Goal: Navigation & Orientation: Find specific page/section

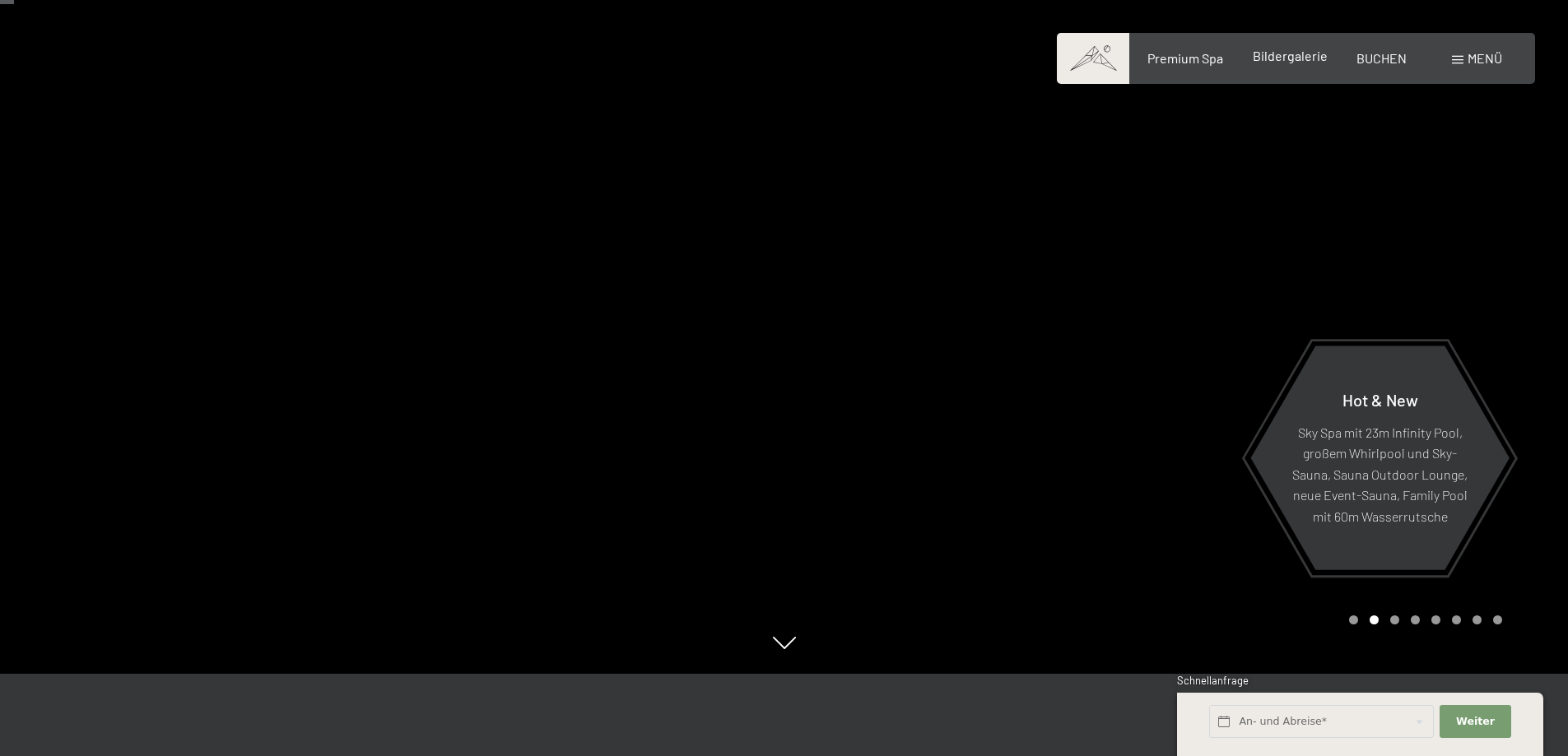
click at [1292, 59] on span "Bildergalerie" at bounding box center [1290, 55] width 75 height 16
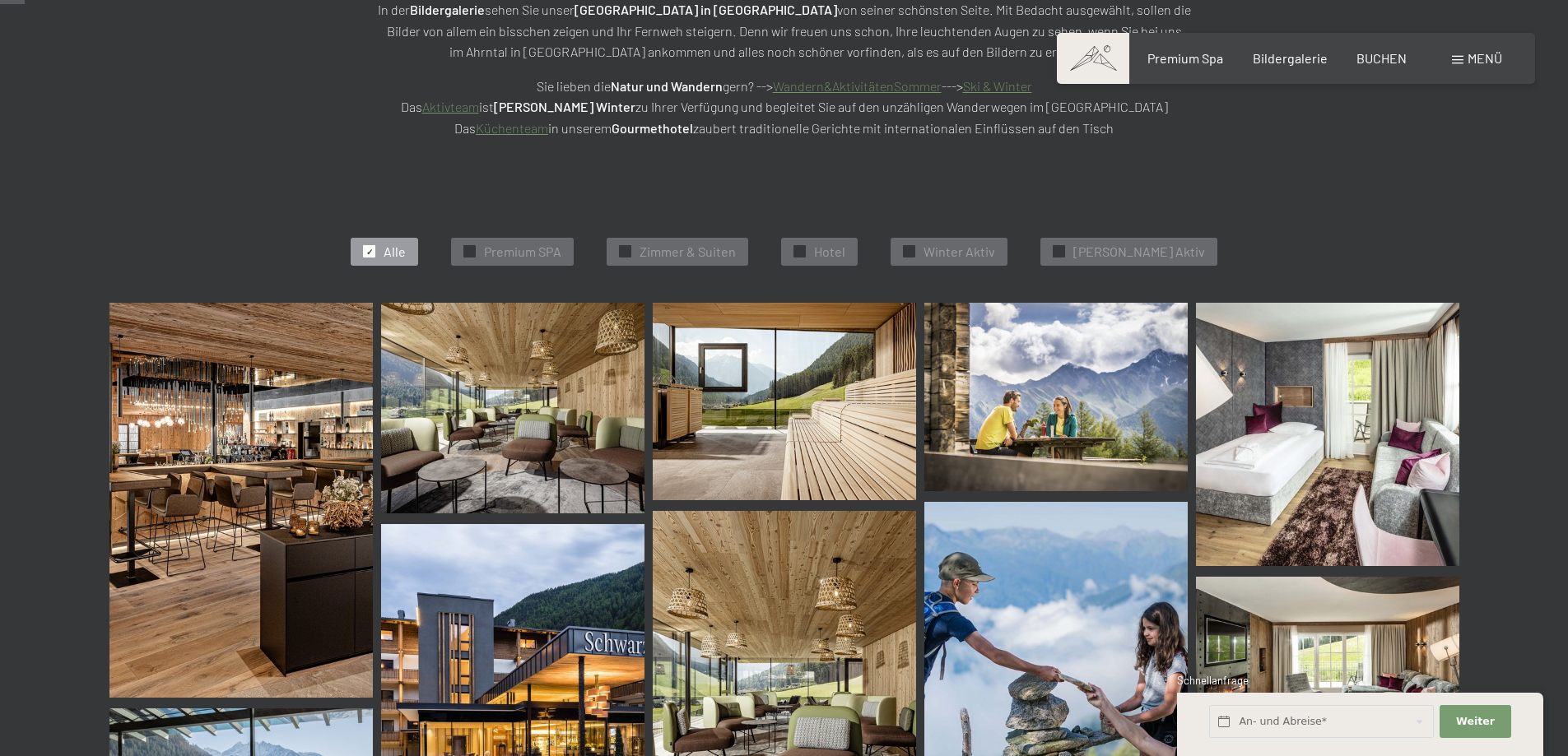
click at [205, 418] on img at bounding box center [241, 500] width 263 height 395
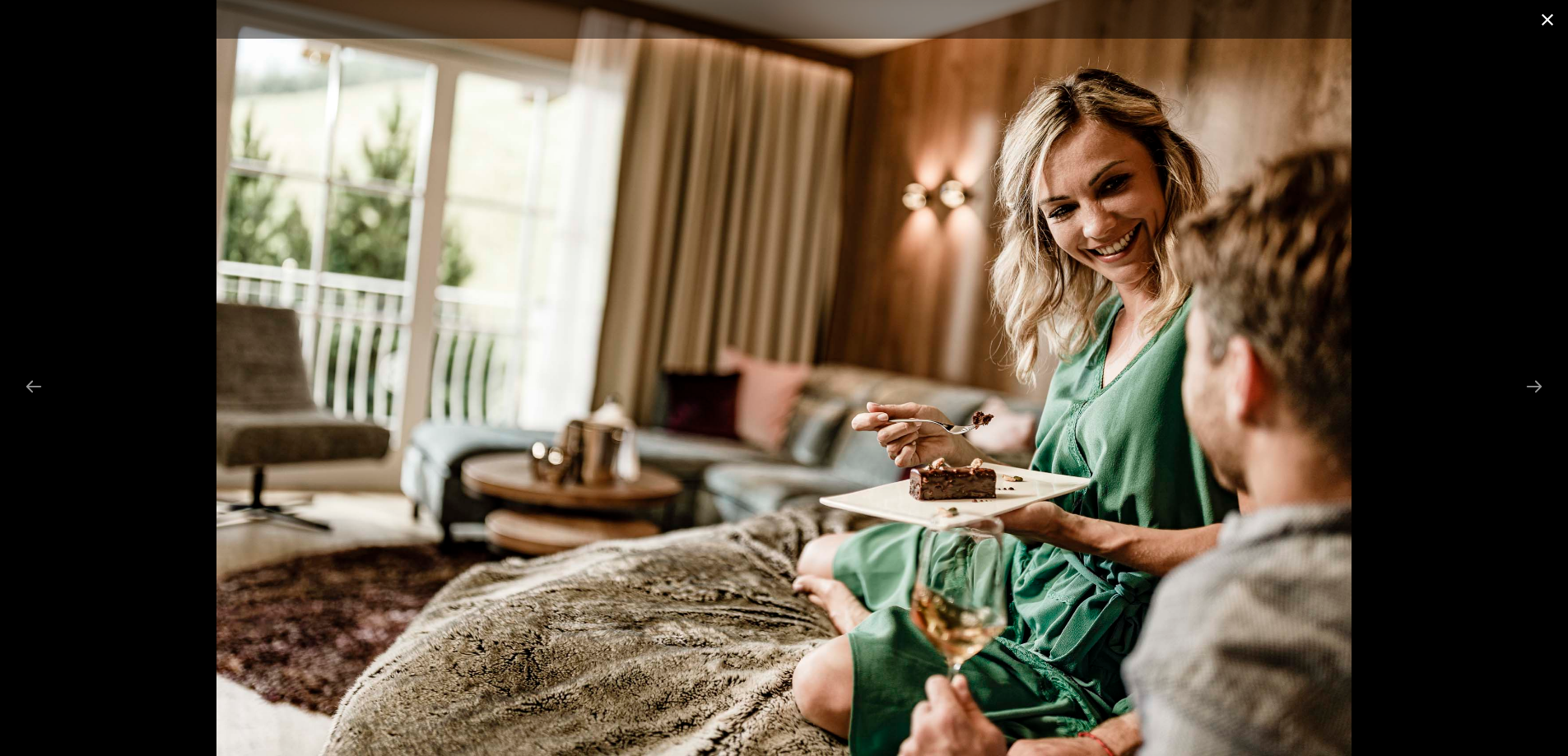
click at [1544, 18] on button "Close gallery" at bounding box center [1547, 19] width 41 height 39
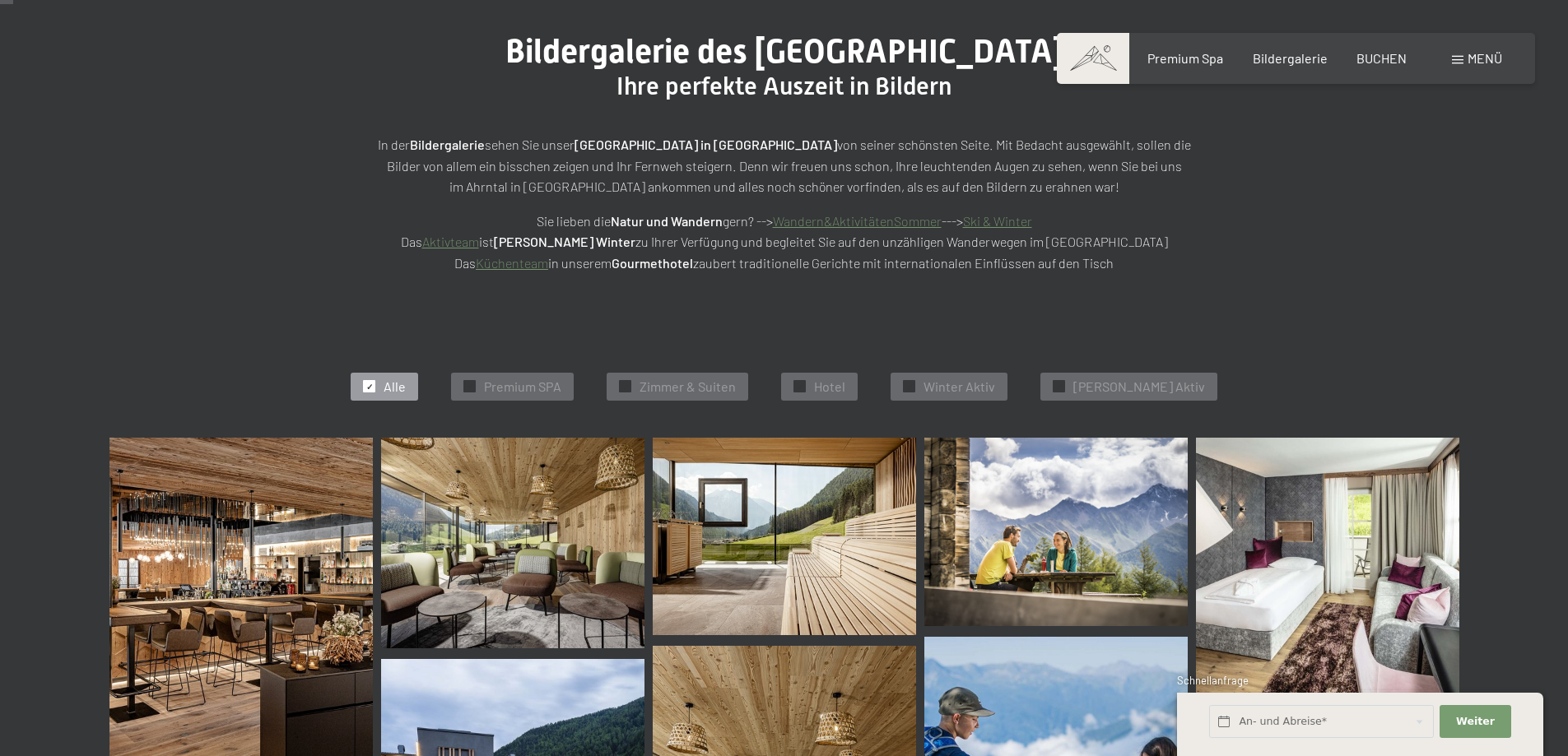
scroll to position [165, 0]
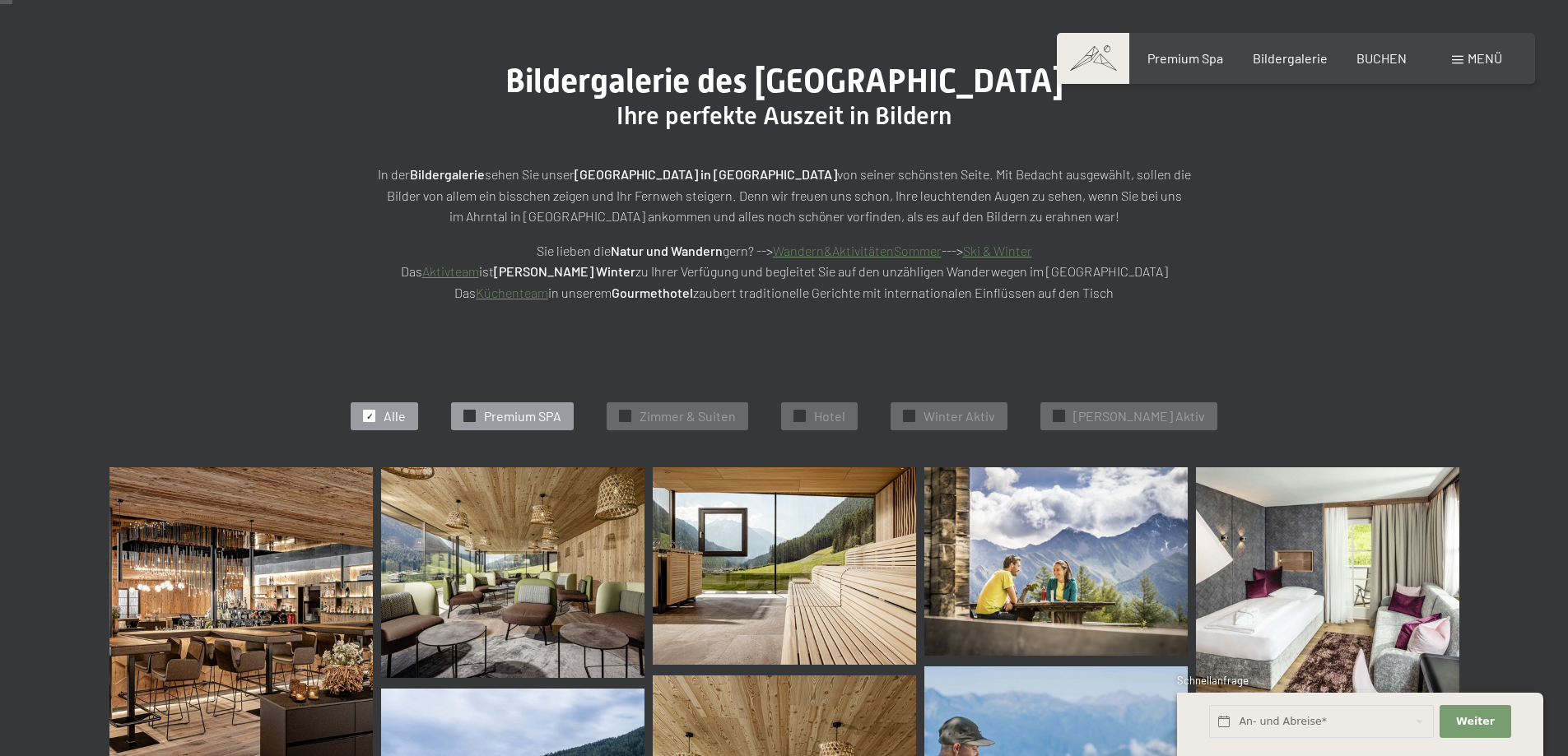
click at [561, 418] on span "Premium SPA" at bounding box center [523, 416] width 77 height 18
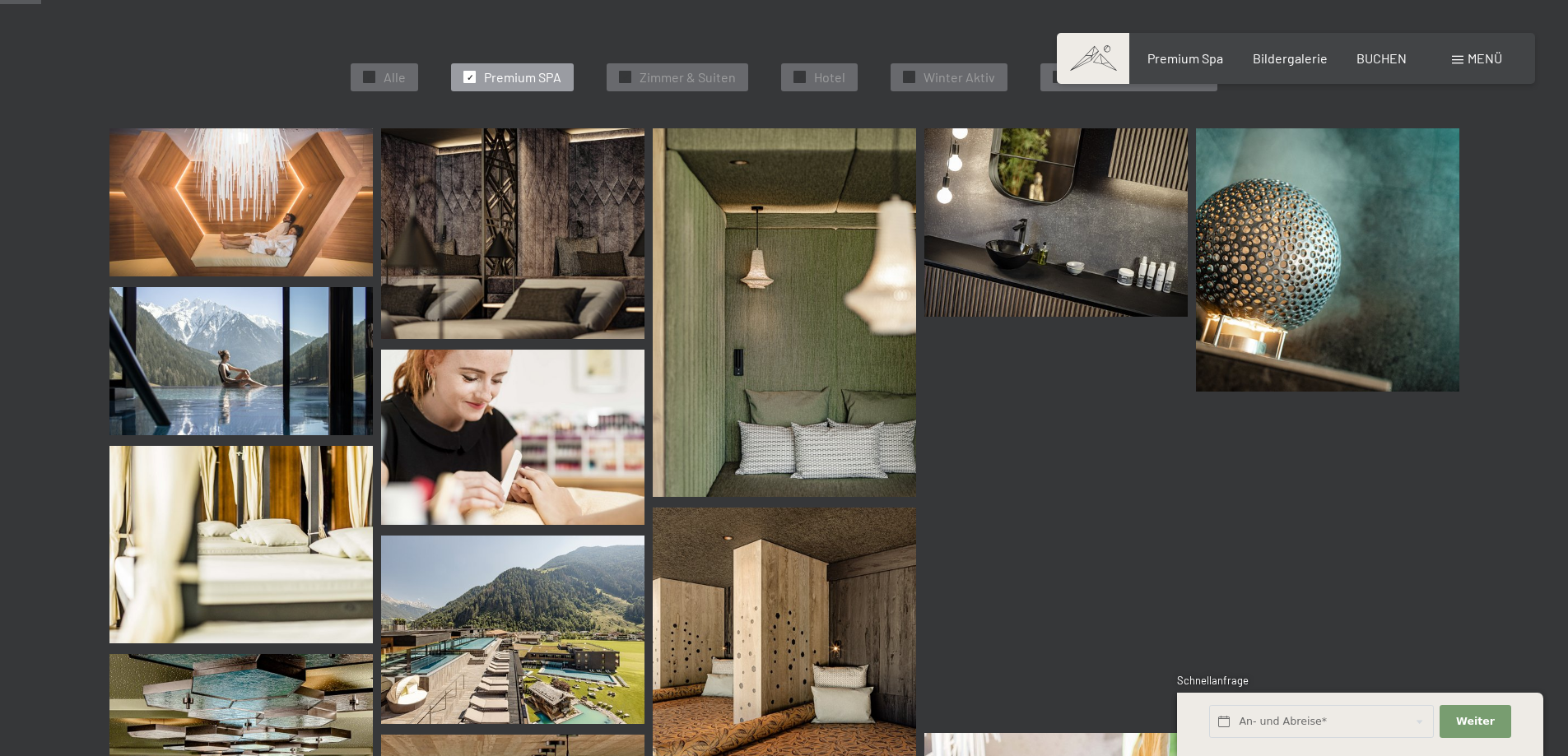
scroll to position [86, 0]
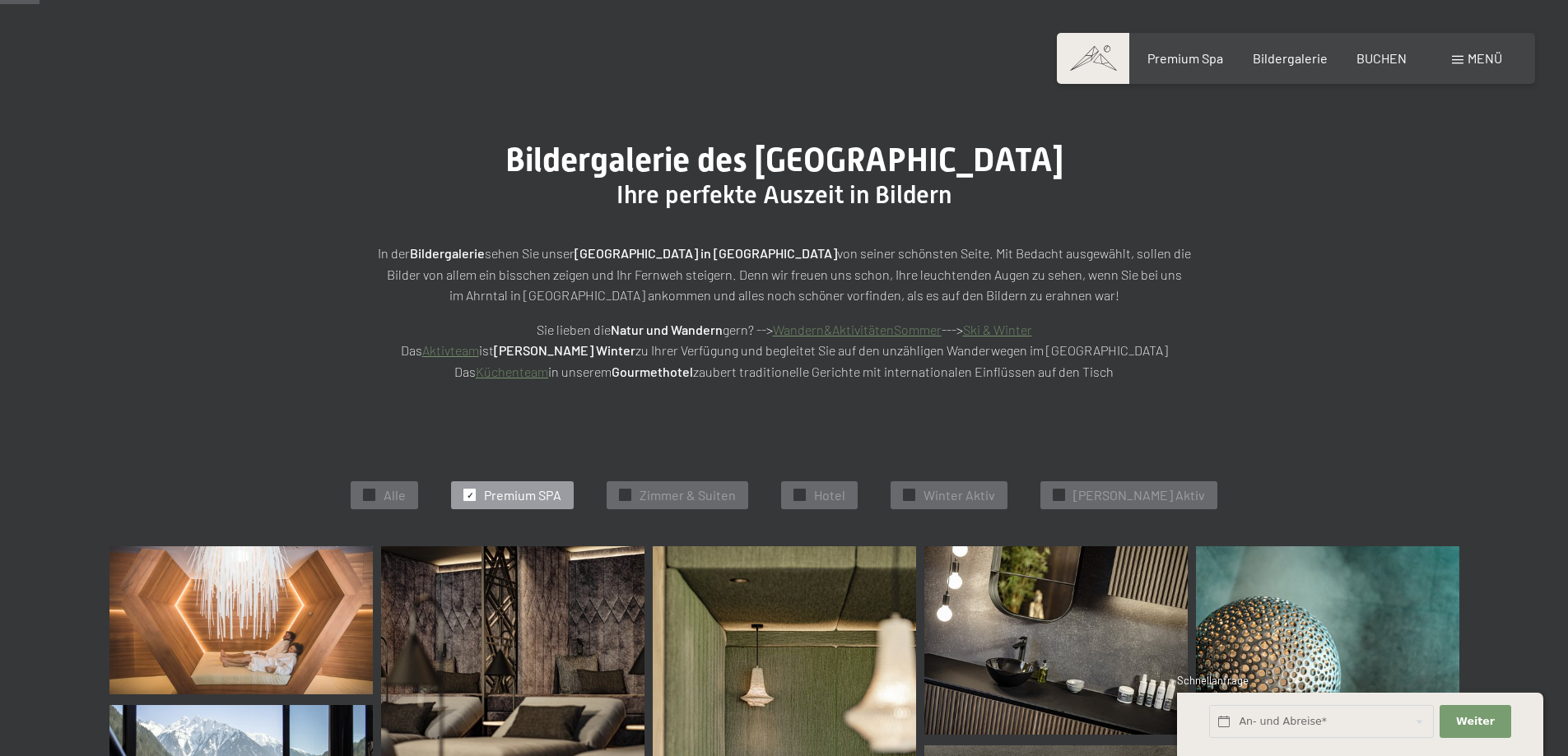
click at [476, 498] on div at bounding box center [469, 495] width 12 height 12
click at [1291, 59] on span "Bildergalerie" at bounding box center [1290, 55] width 75 height 16
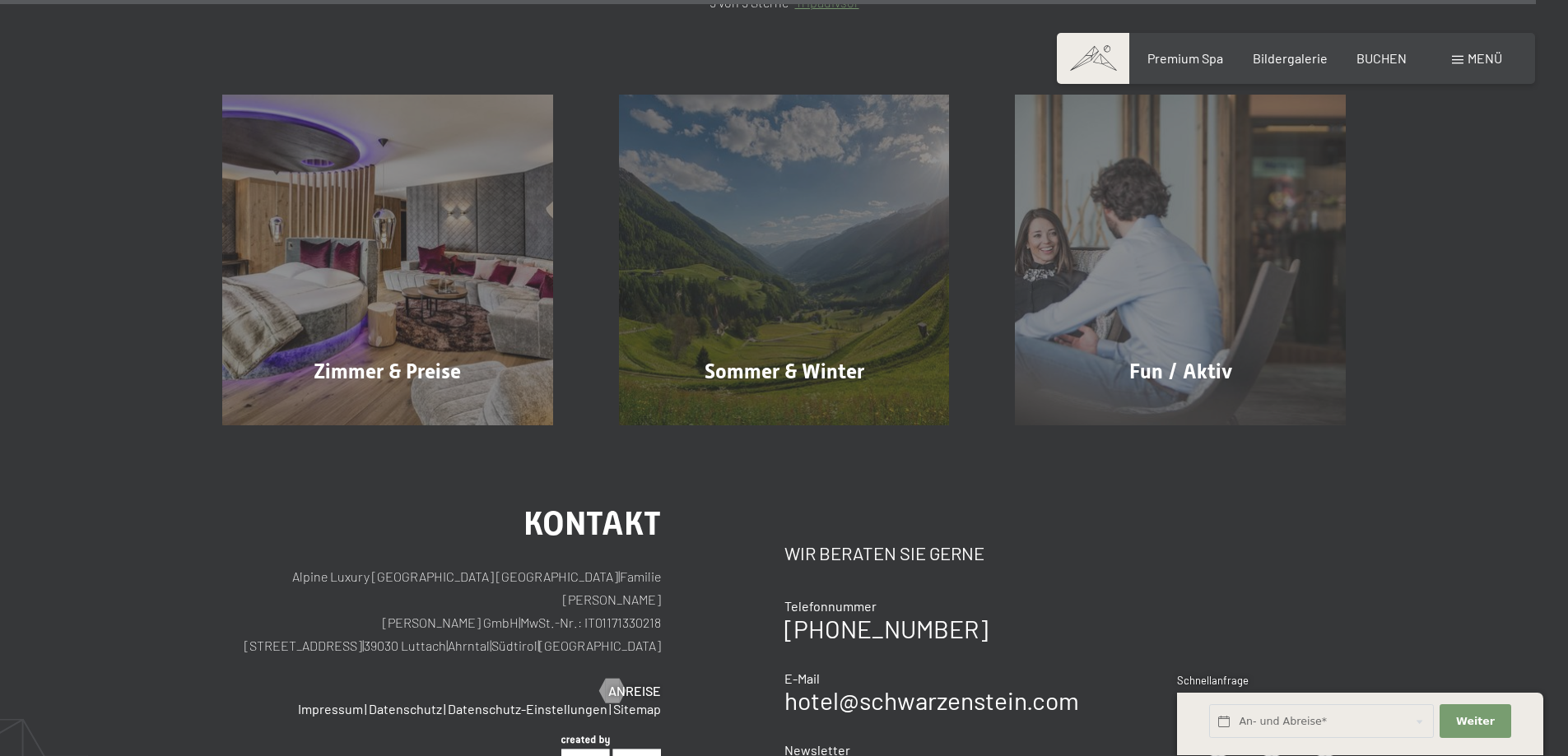
scroll to position [7983, 0]
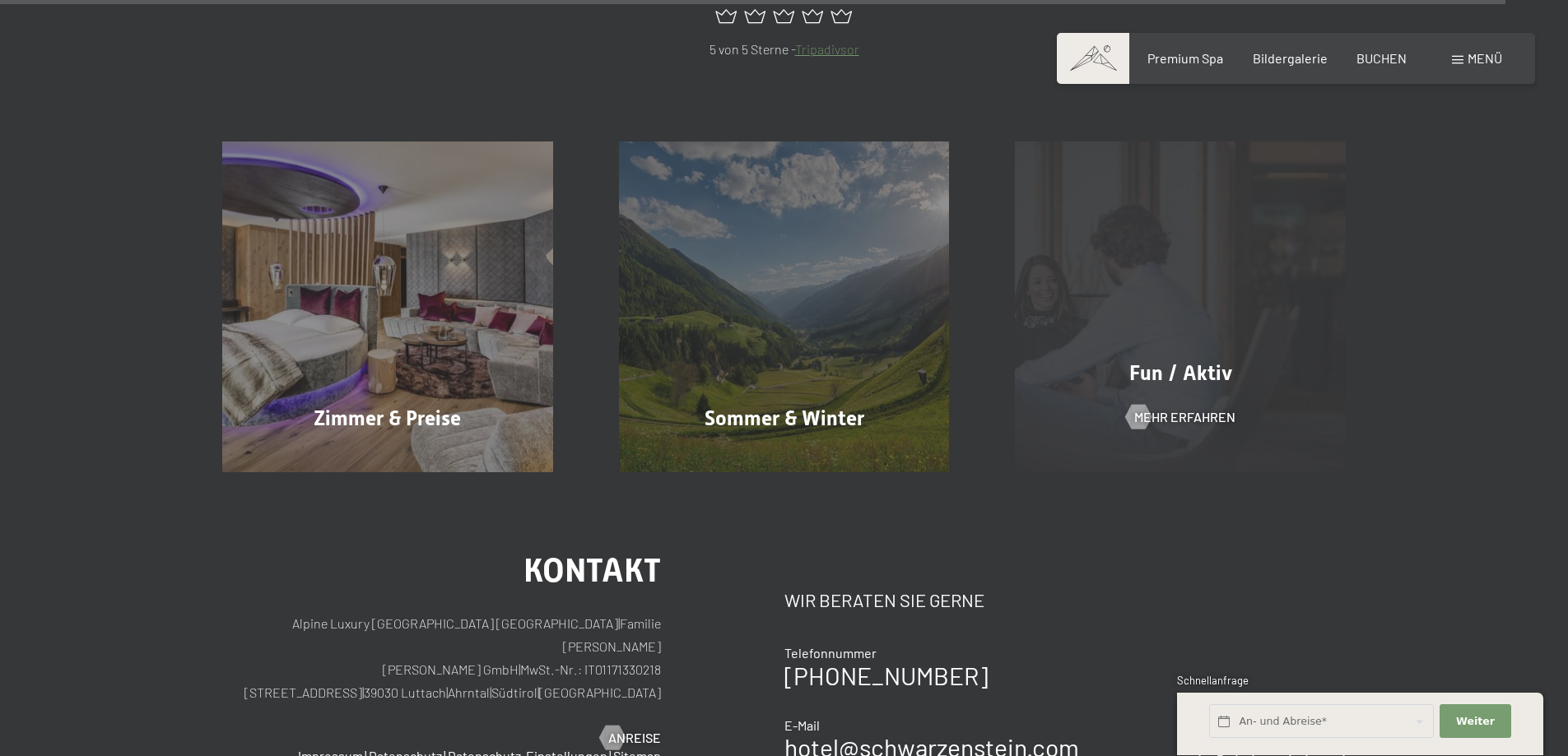
click at [1171, 225] on div "Fun / Aktiv Mehr erfahren" at bounding box center [1180, 307] width 397 height 331
click at [1147, 234] on div "Fun / Aktiv Mehr erfahren" at bounding box center [1180, 307] width 397 height 331
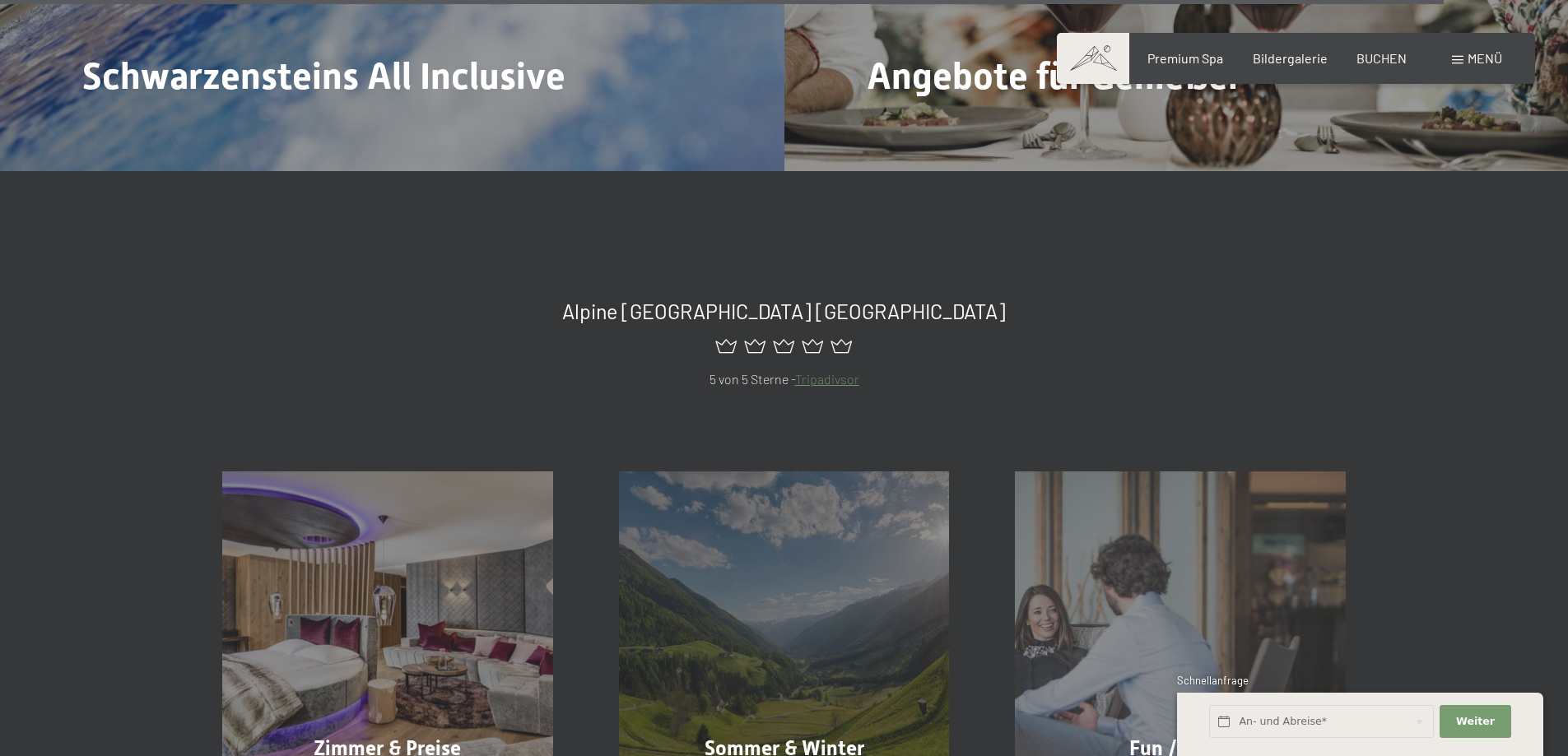
scroll to position [7653, 0]
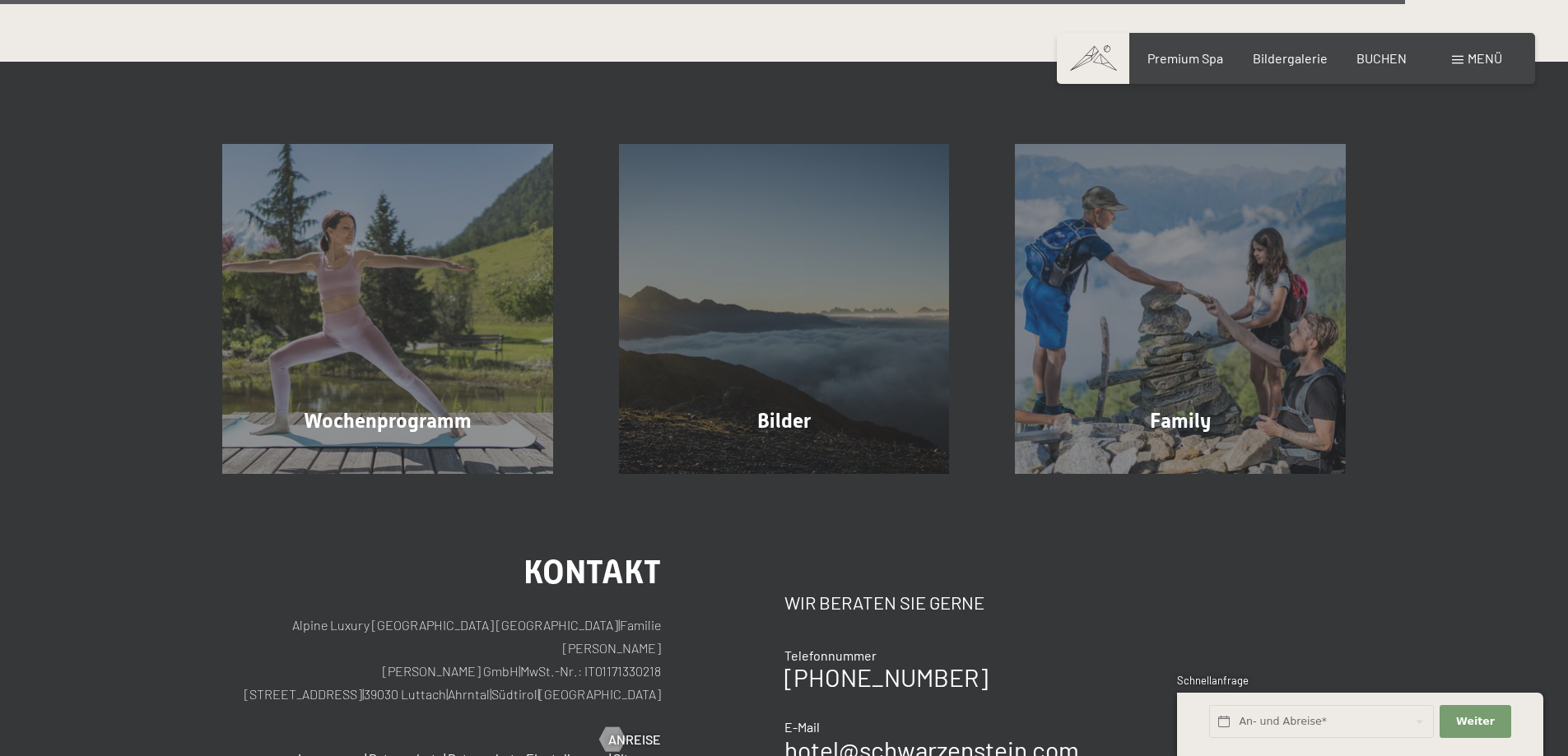
scroll to position [4198, 0]
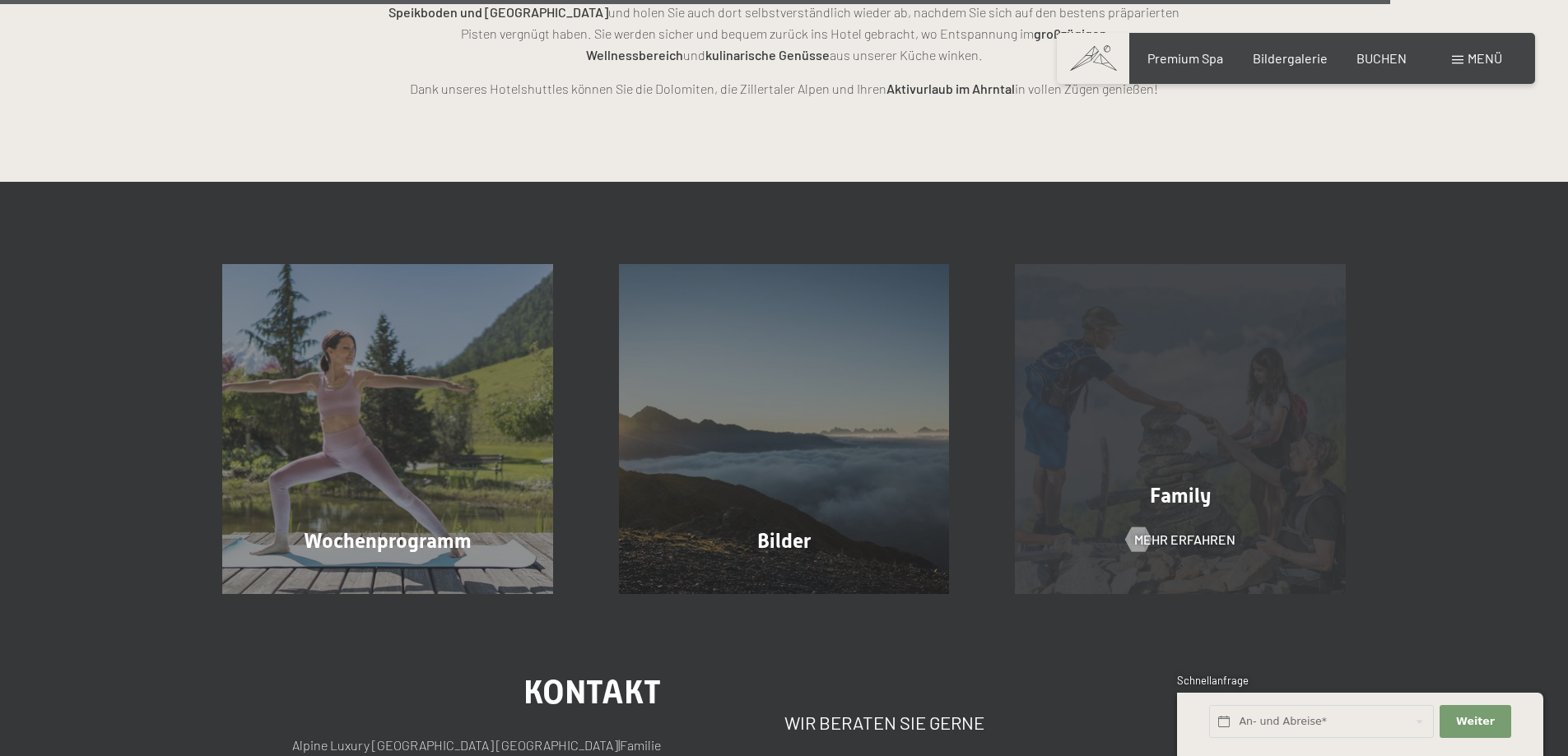
click at [1149, 387] on div "Family Mehr erfahren" at bounding box center [1180, 430] width 397 height 331
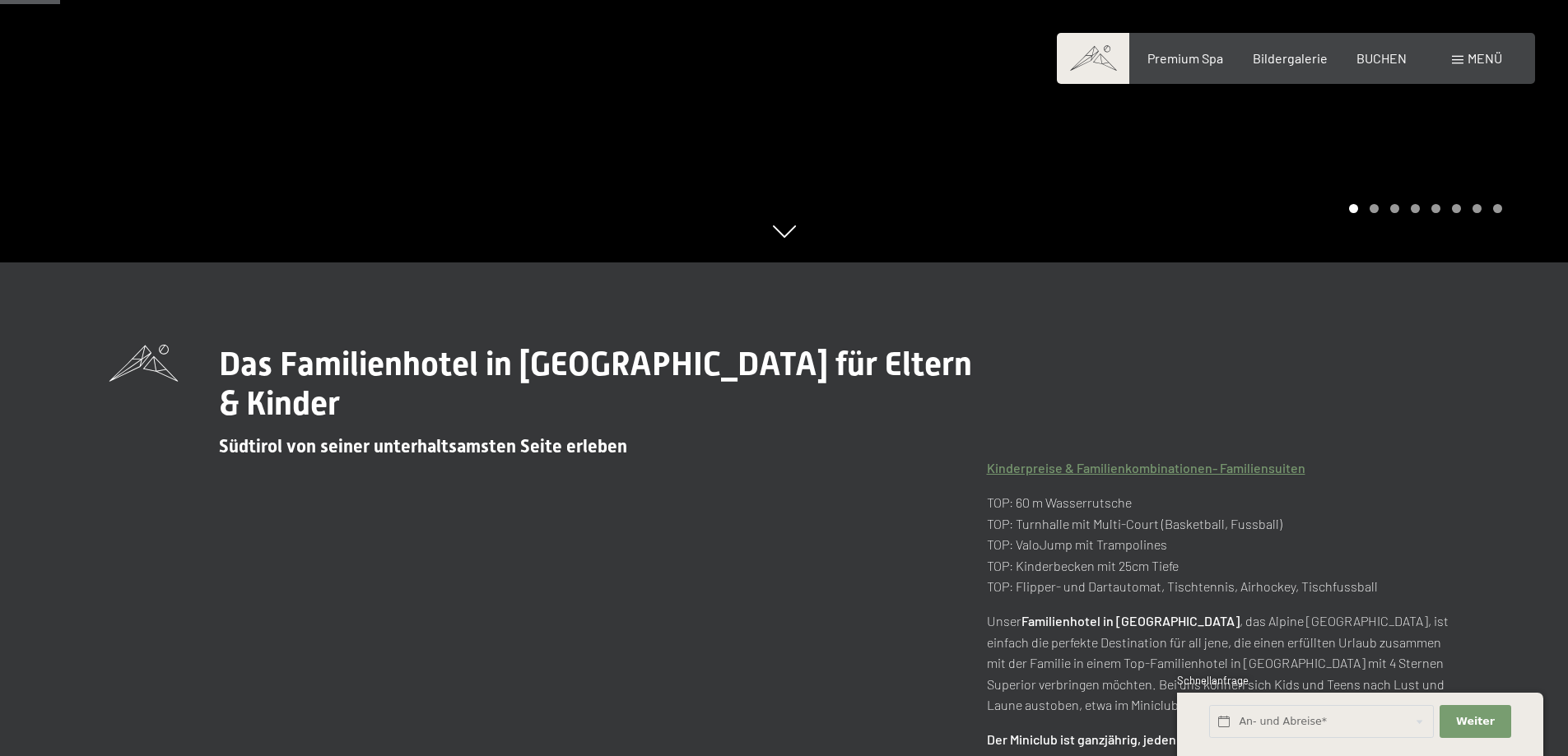
scroll to position [83, 0]
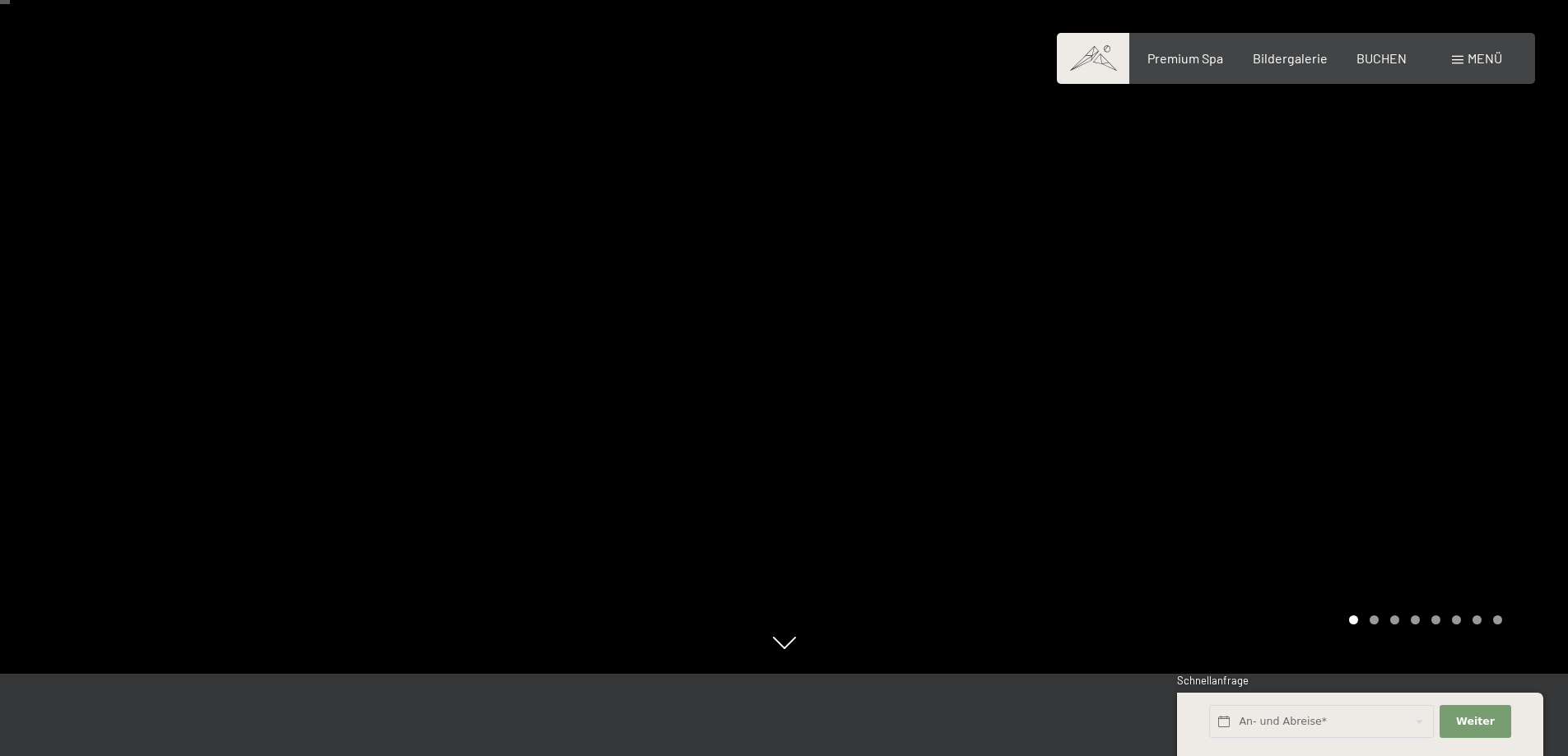
click at [1375, 627] on div at bounding box center [1176, 295] width 784 height 756
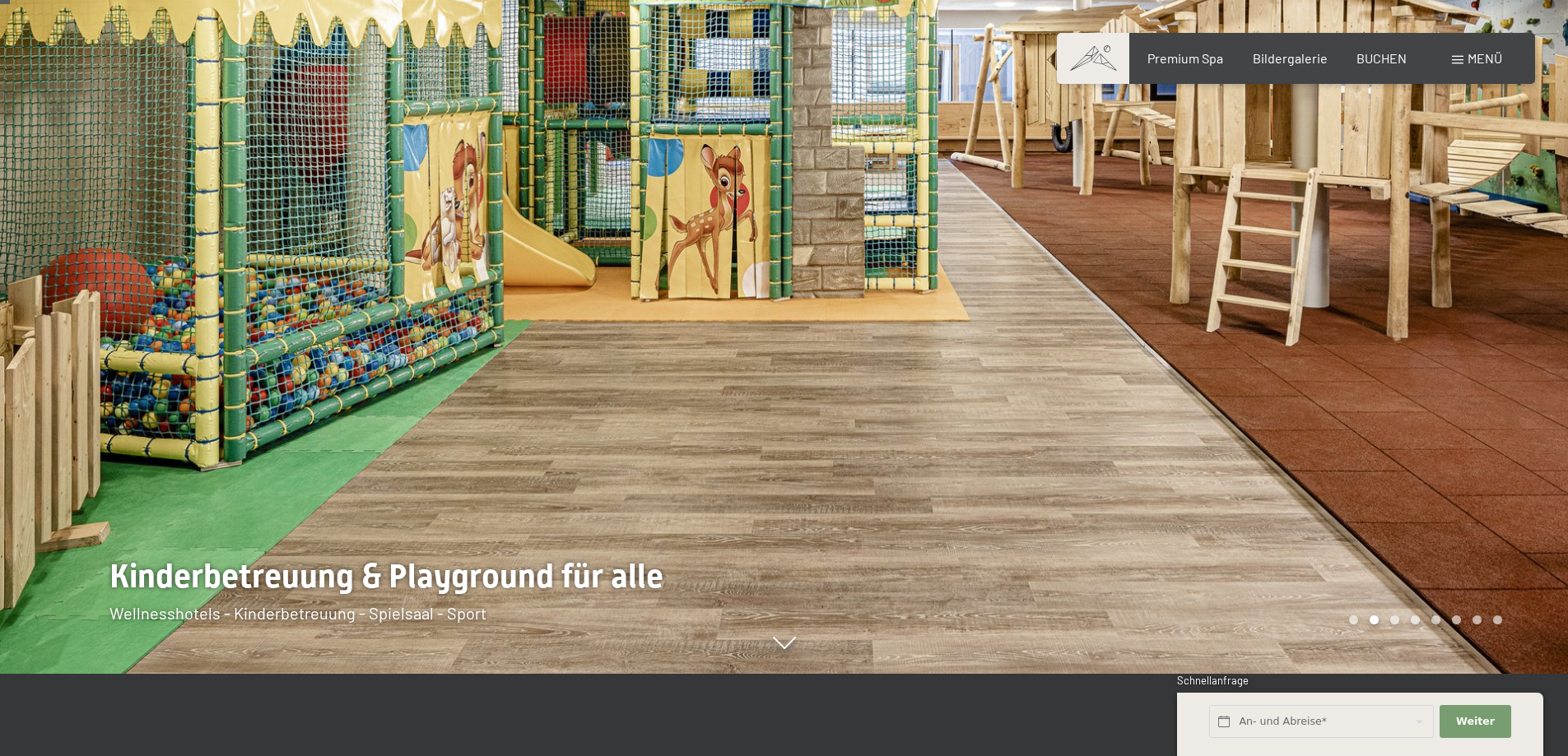
click at [1399, 630] on div at bounding box center [1176, 295] width 784 height 756
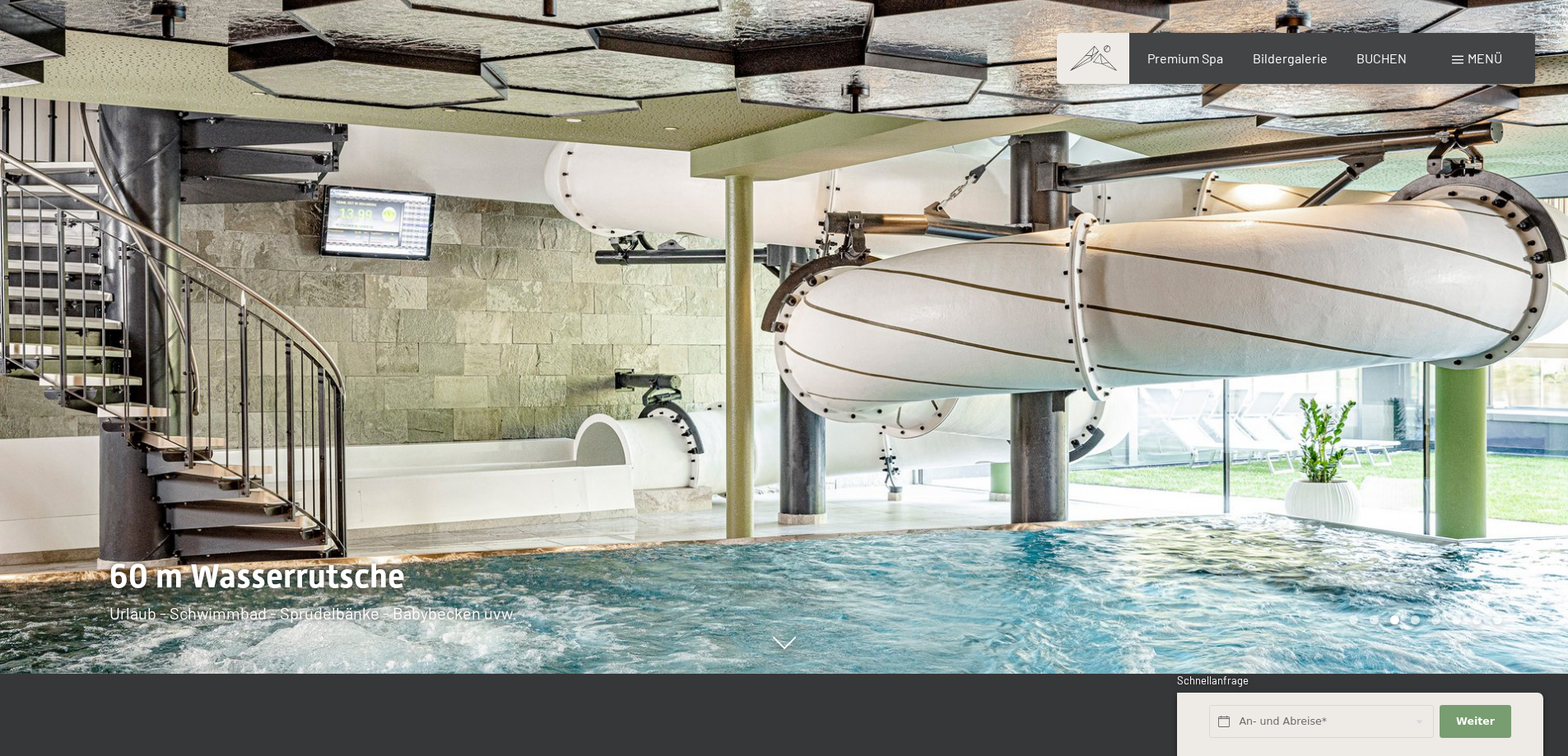
click at [1442, 628] on div at bounding box center [1176, 295] width 784 height 756
